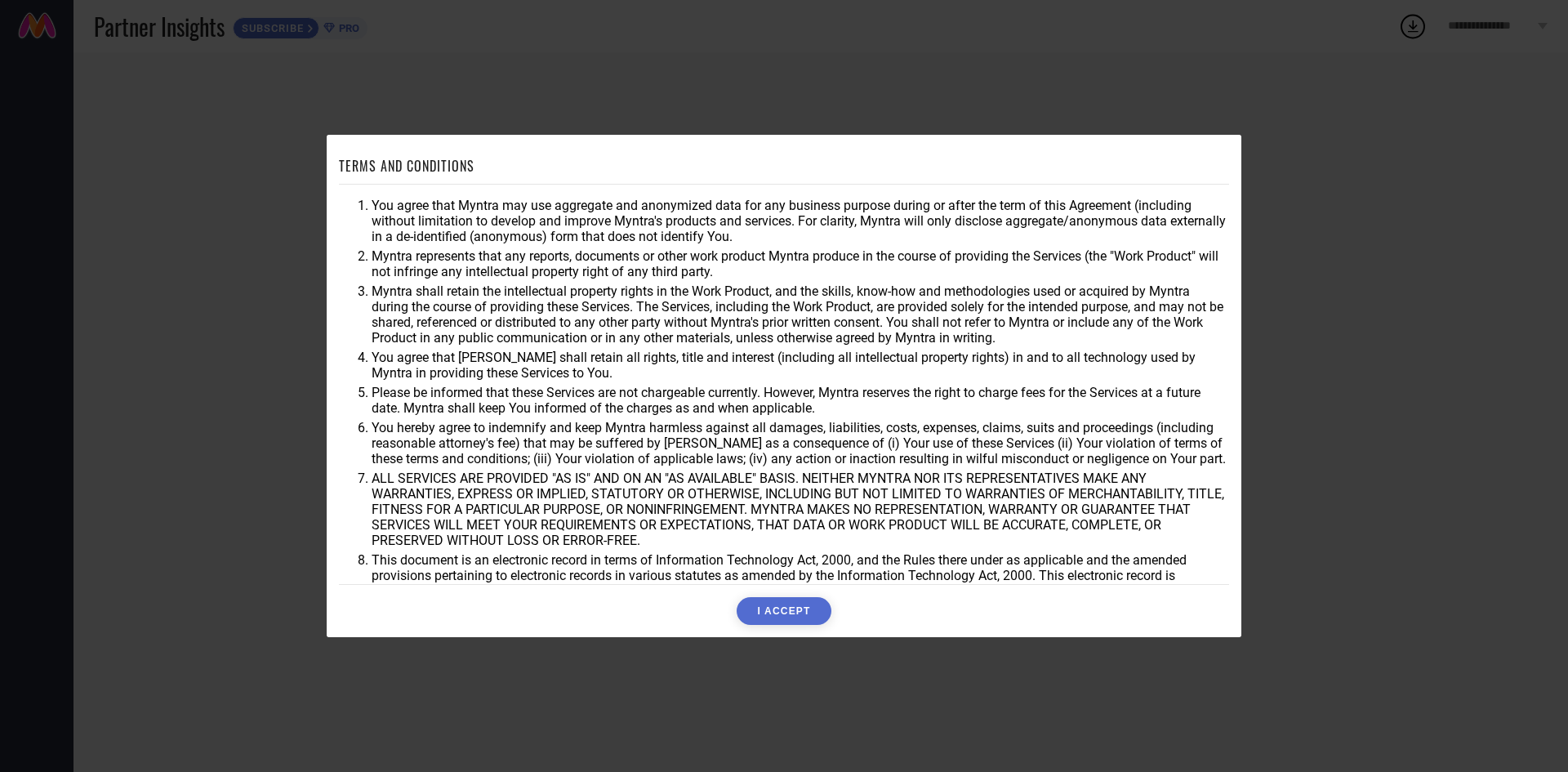
click at [1307, 202] on div "TERMS AND CONDITIONS You agree that Myntra may use aggregate and anonymized dat…" at bounding box center [784, 386] width 1568 height 772
